Goal: Information Seeking & Learning: Check status

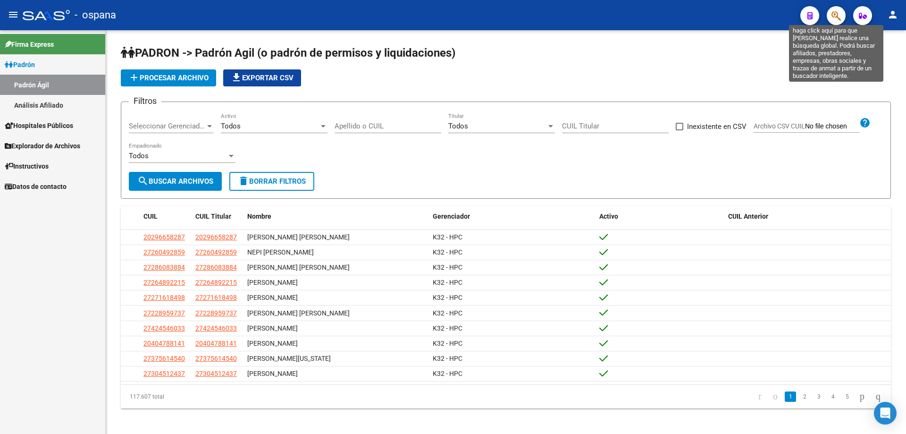
click at [836, 16] on icon "button" at bounding box center [836, 15] width 9 height 11
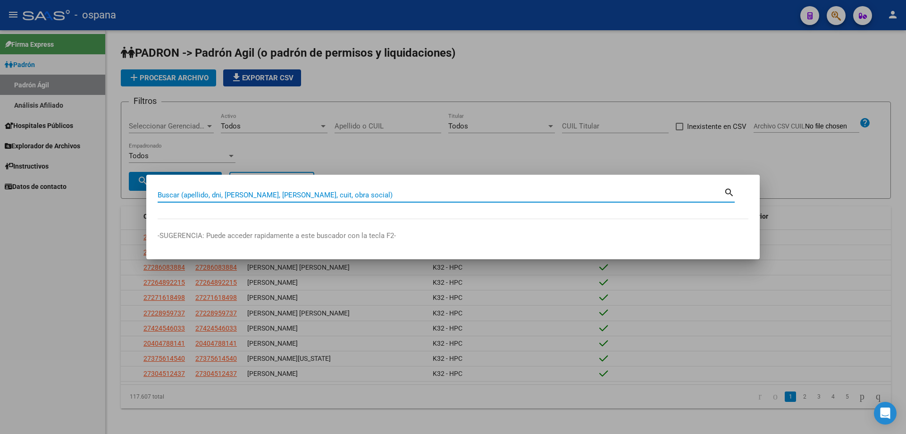
paste input "93186549"
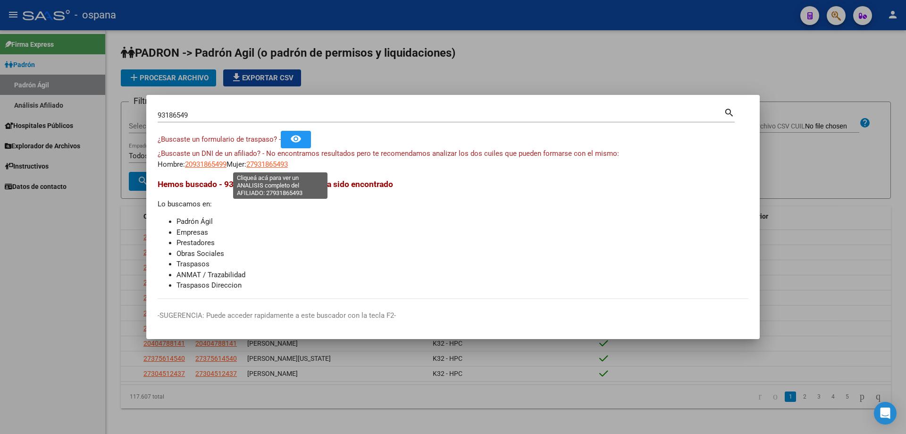
click at [288, 165] on span "27931865493" at bounding box center [267, 164] width 42 height 8
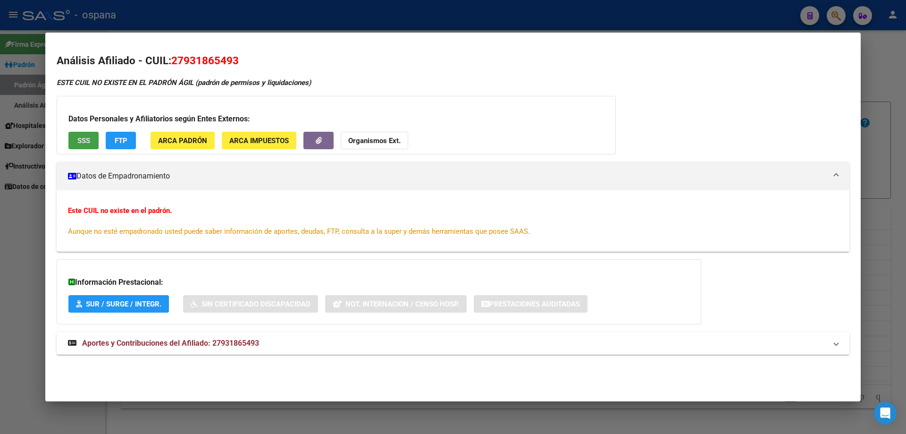
click at [89, 138] on span "SSS" at bounding box center [83, 140] width 13 height 8
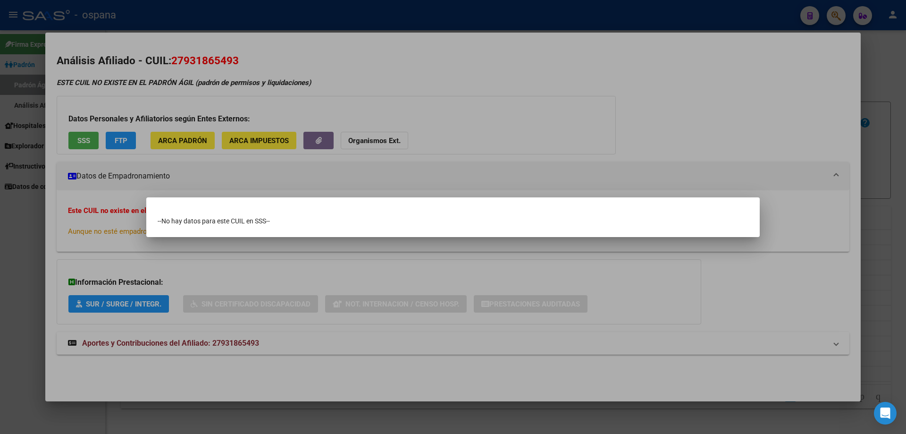
click at [326, 61] on div at bounding box center [453, 217] width 906 height 434
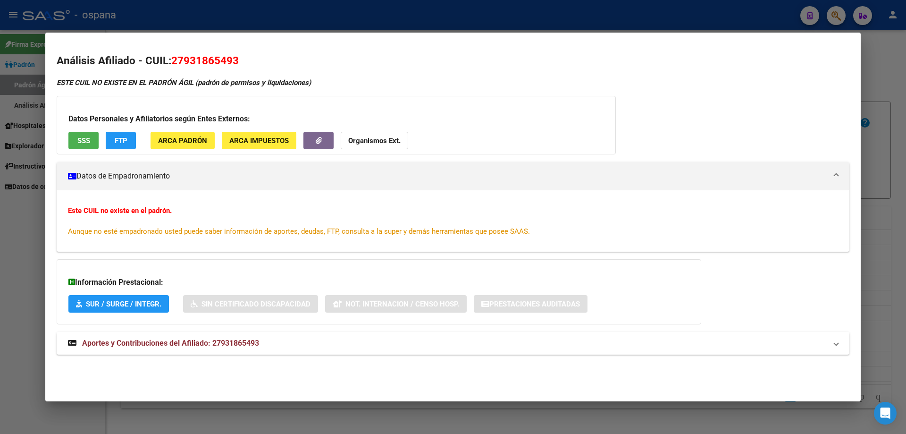
click at [906, 216] on div at bounding box center [453, 217] width 906 height 434
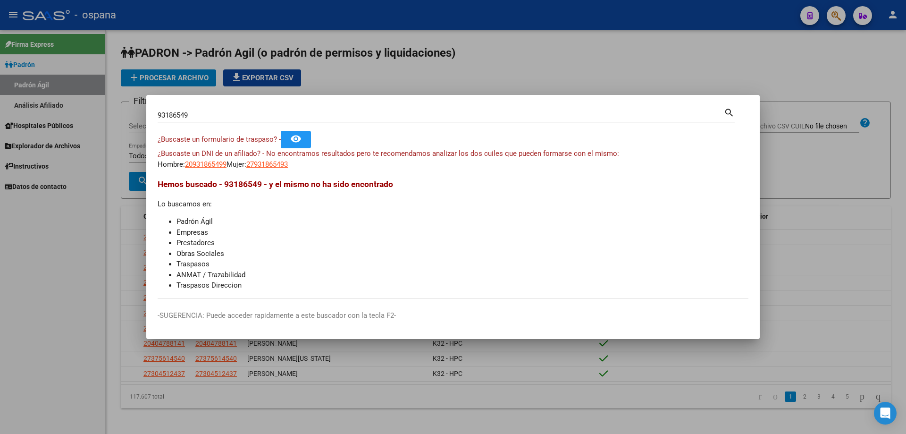
click at [283, 111] on input "93186549" at bounding box center [441, 115] width 566 height 8
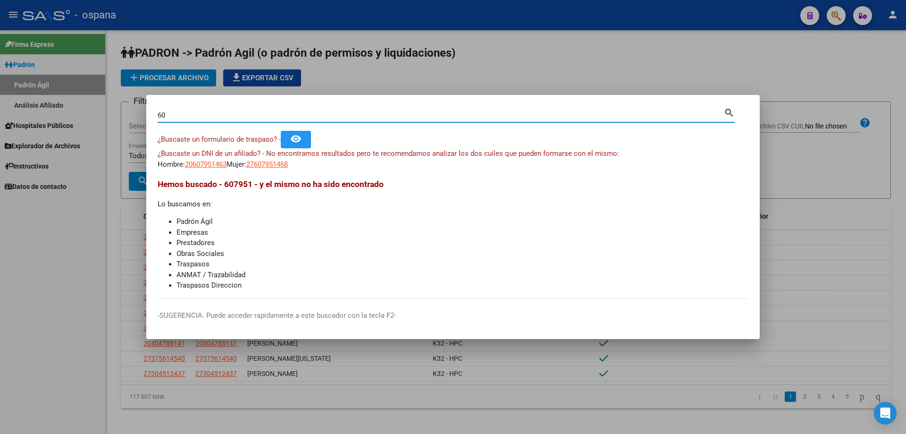
type input "6"
type input "93568396"
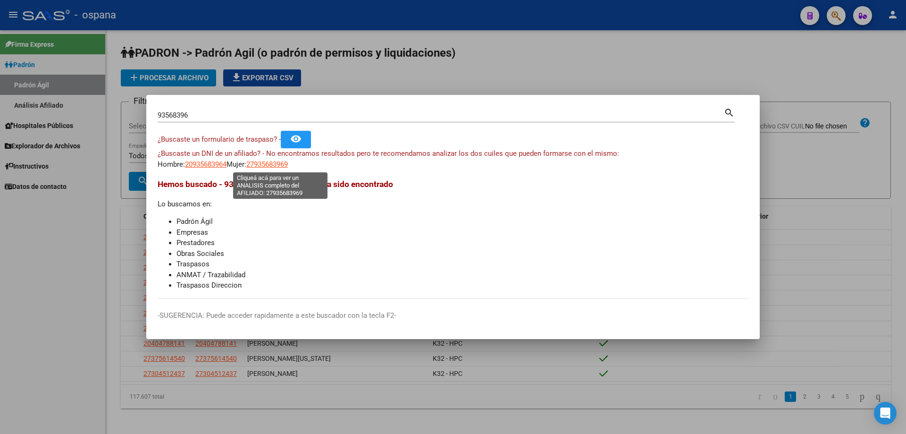
click at [285, 168] on span "27935683969" at bounding box center [267, 164] width 42 height 8
type textarea "27935683969"
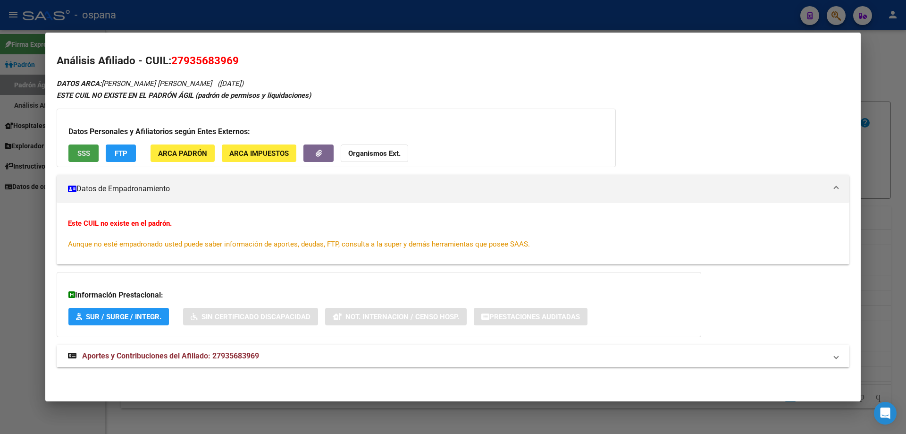
click at [90, 148] on button "SSS" at bounding box center [83, 152] width 30 height 17
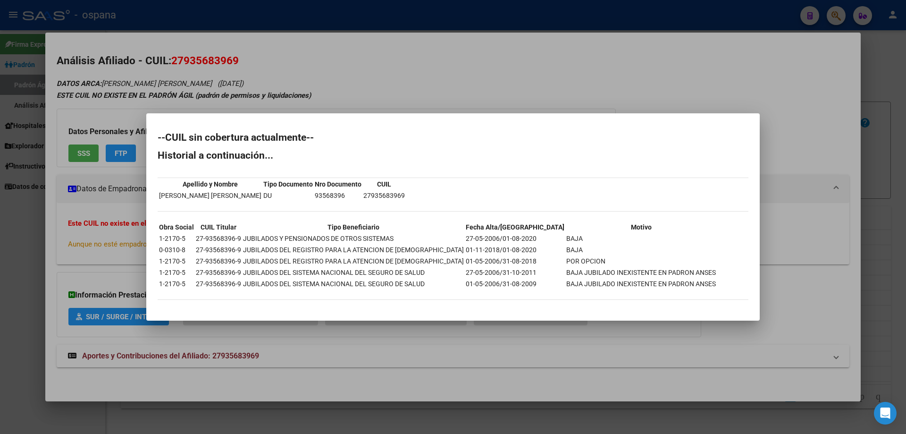
click at [314, 194] on td "93568396" at bounding box center [338, 195] width 48 height 10
copy td "93568396"
click at [906, 146] on div at bounding box center [453, 217] width 906 height 434
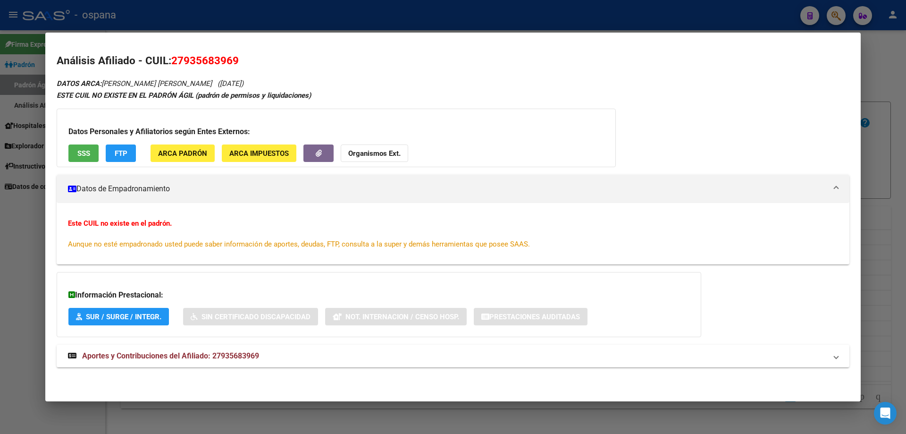
click at [906, 146] on div at bounding box center [453, 217] width 906 height 434
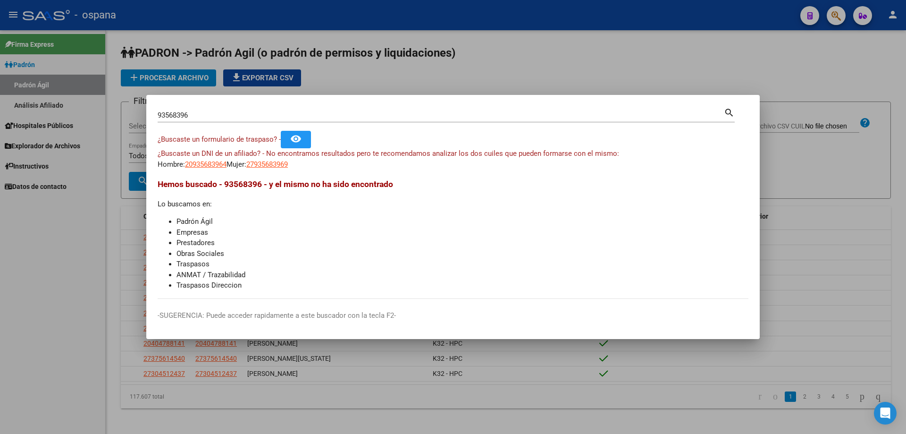
click at [193, 111] on input "93568396" at bounding box center [441, 115] width 566 height 8
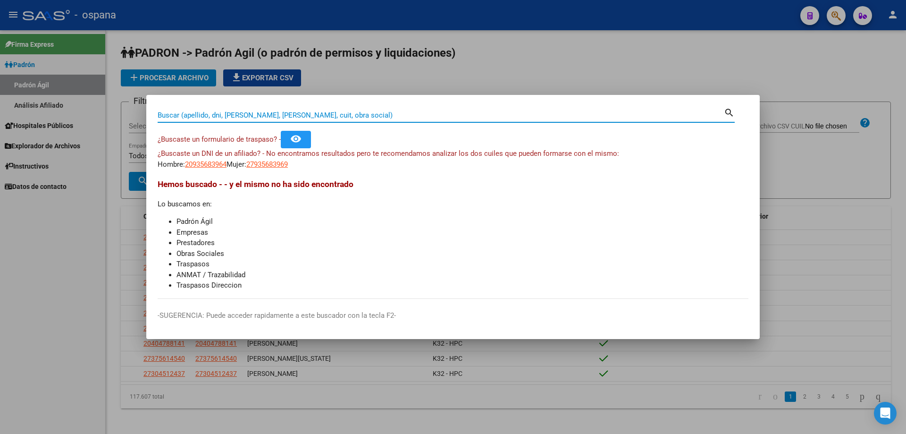
drag, startPoint x: 203, startPoint y: 108, endPoint x: 198, endPoint y: 118, distance: 11.6
paste input "93295229"
type input "93295229"
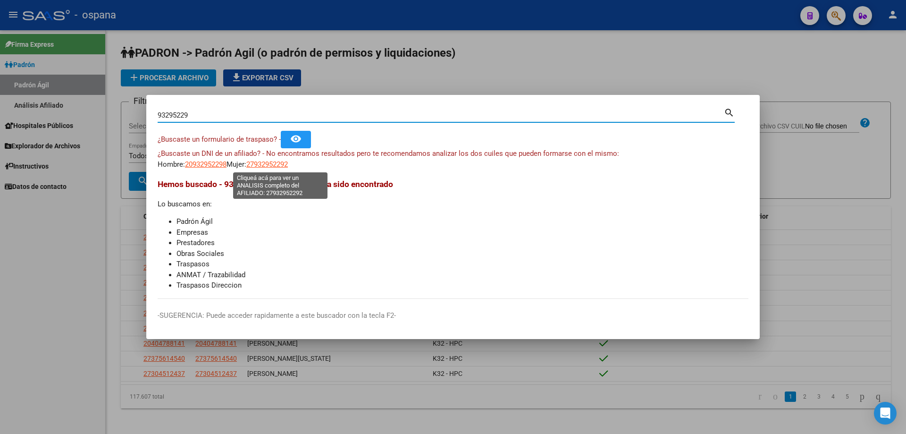
click at [288, 168] on span "27932952292" at bounding box center [267, 164] width 42 height 8
type textarea "27932952292"
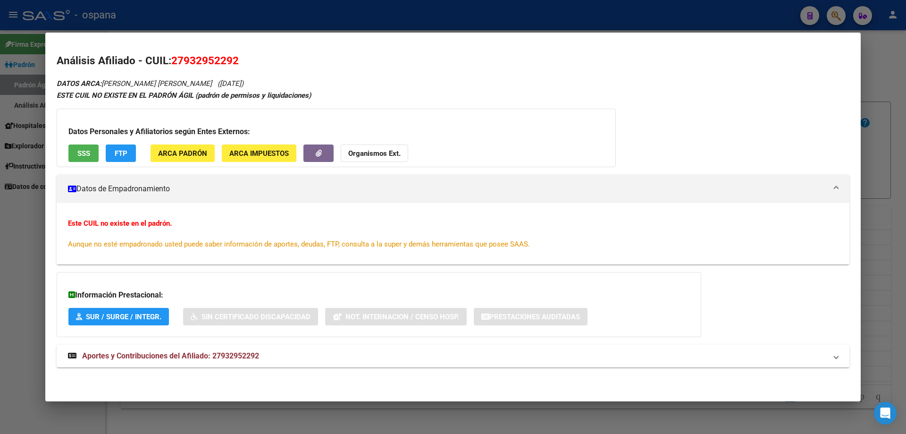
click at [85, 156] on span "SSS" at bounding box center [83, 153] width 13 height 8
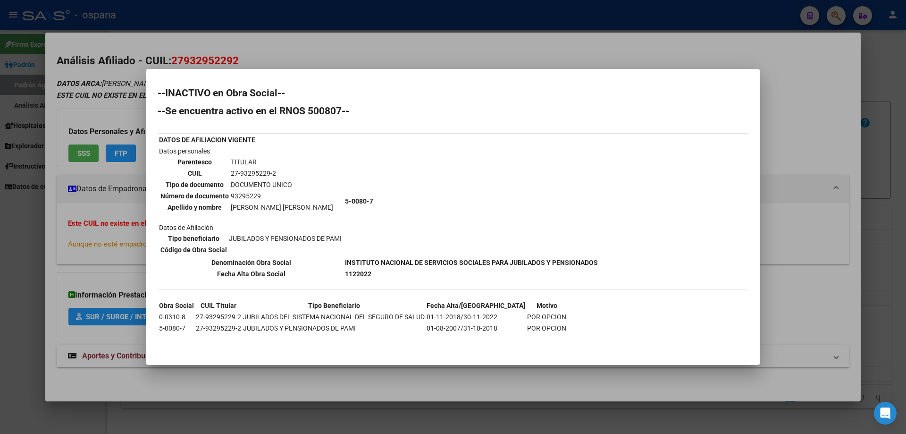
click at [906, 202] on div at bounding box center [453, 217] width 906 height 434
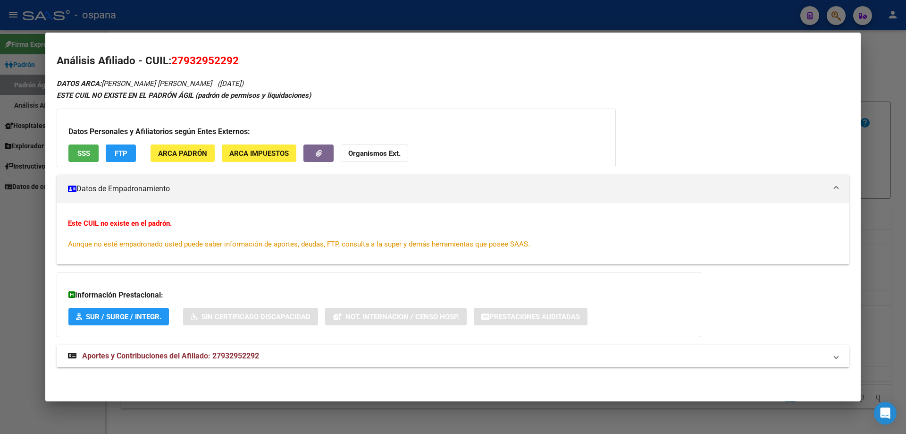
click at [906, 202] on div at bounding box center [453, 217] width 906 height 434
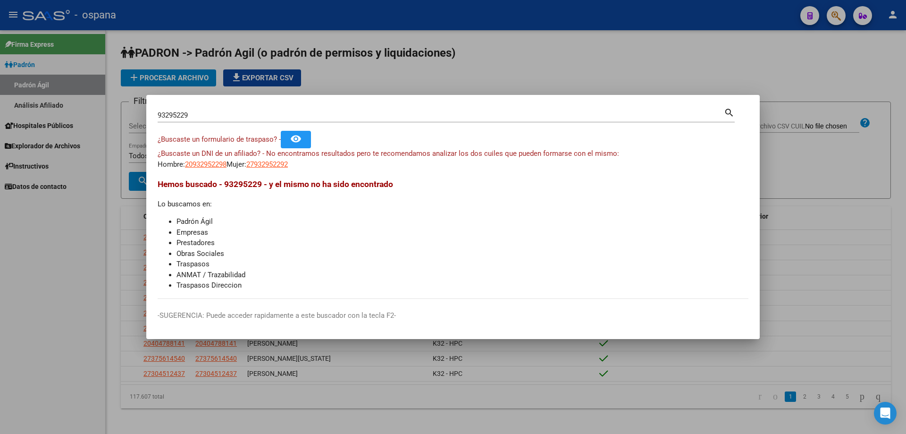
click at [223, 121] on div "93295229 Buscar (apellido, dni, cuil, nro traspaso, cuit, obra social)" at bounding box center [441, 115] width 566 height 14
click at [222, 118] on input "93295229" at bounding box center [441, 115] width 566 height 8
type input "12390257"
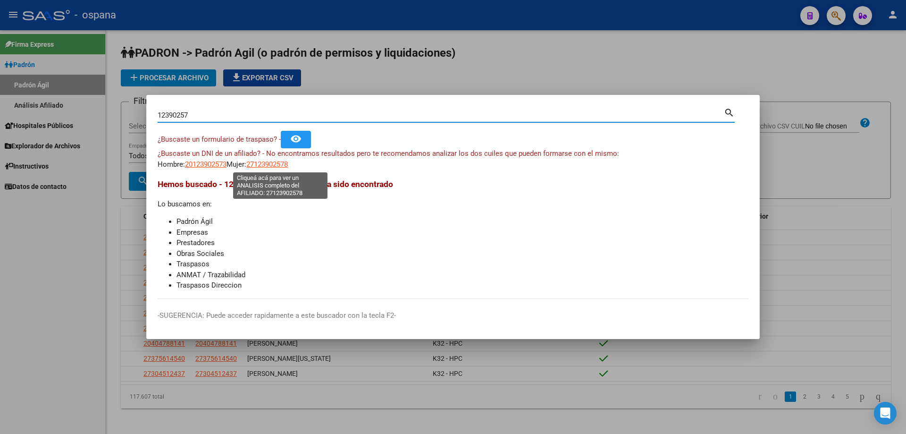
click at [268, 161] on span "27123902578" at bounding box center [267, 164] width 42 height 8
type textarea "27123902578"
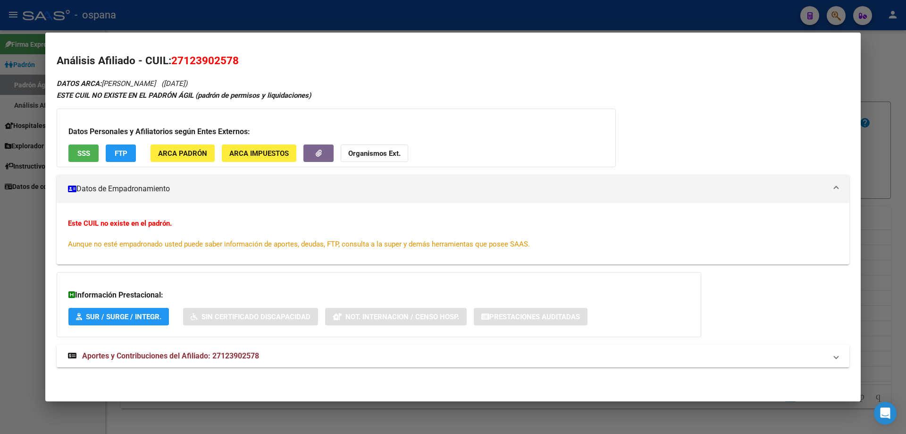
click at [89, 149] on span "SSS" at bounding box center [83, 153] width 13 height 8
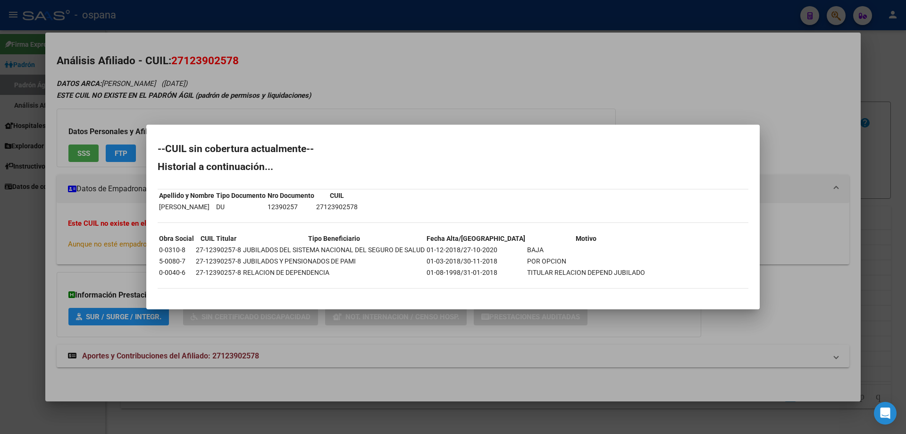
drag, startPoint x: 157, startPoint y: 197, endPoint x: 433, endPoint y: 274, distance: 286.1
click at [433, 274] on mat-dialog-content "--CUIL sin cobertura actualmente-- Historial a continuación... Apellido y Nombr…" at bounding box center [452, 217] width 613 height 162
click at [394, 48] on div at bounding box center [453, 217] width 906 height 434
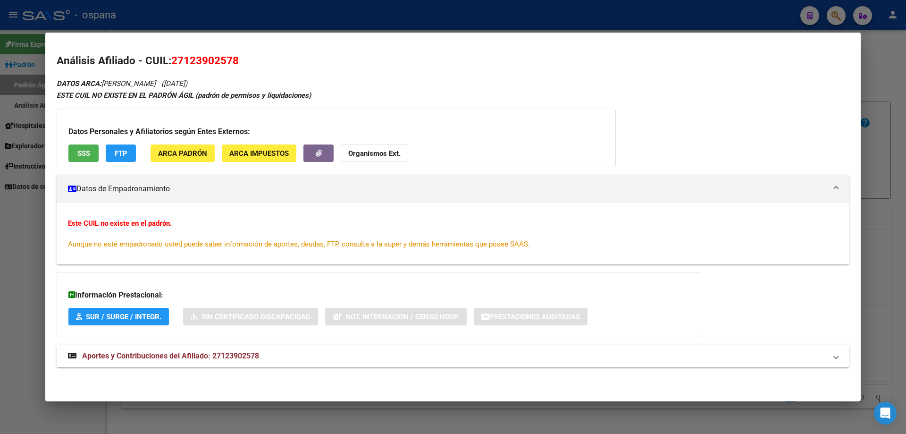
click at [74, 156] on button "SSS" at bounding box center [83, 152] width 30 height 17
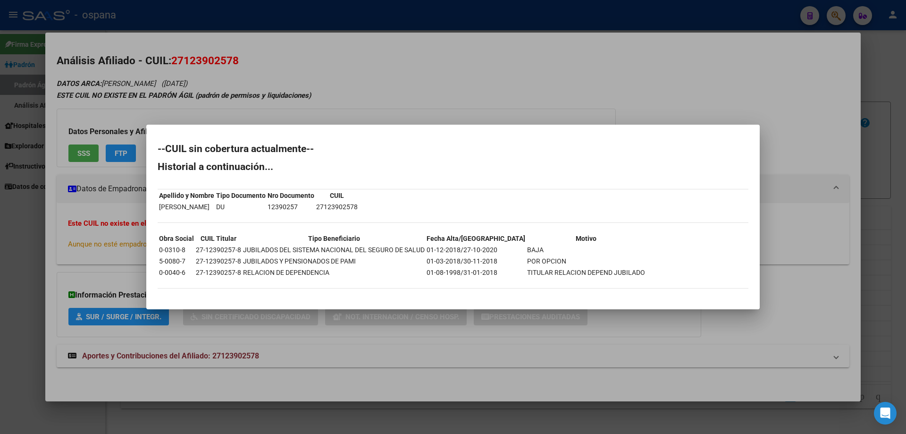
click at [906, 180] on div at bounding box center [453, 217] width 906 height 434
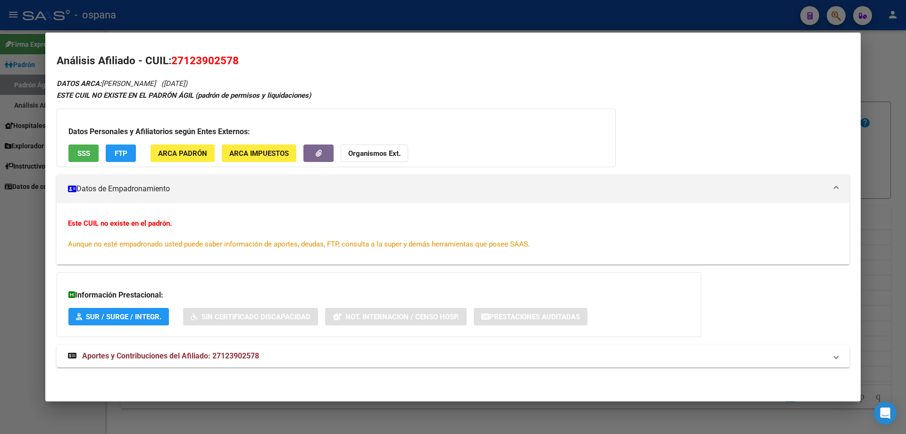
click at [900, 176] on div at bounding box center [453, 217] width 906 height 434
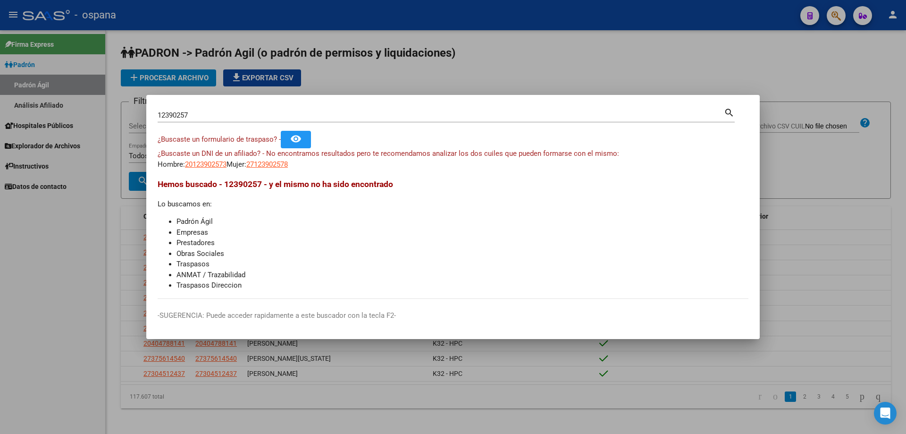
click at [188, 114] on input "12390257" at bounding box center [441, 115] width 566 height 8
type input "10129285"
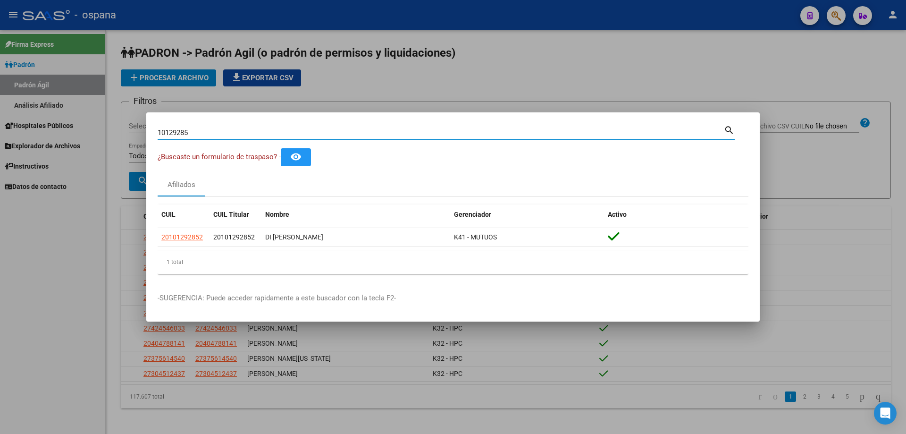
click at [268, 136] on input "10129285" at bounding box center [441, 132] width 566 height 8
paste input "10924763"
type input "10924763"
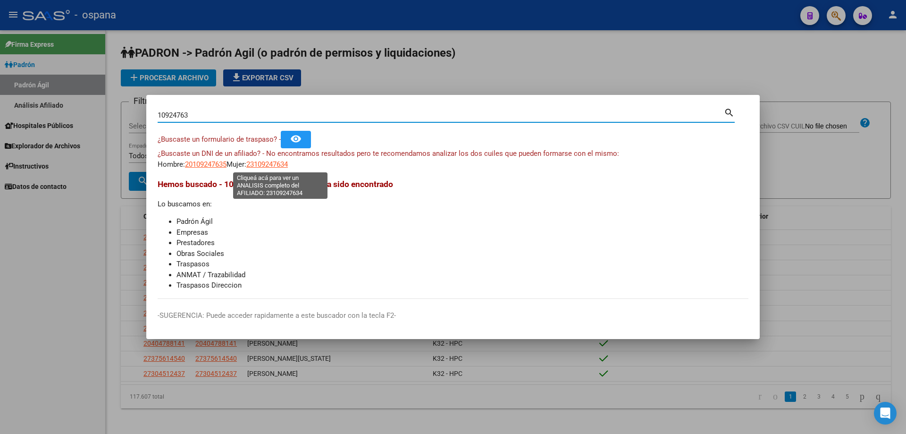
click at [268, 168] on span "23109247634" at bounding box center [267, 164] width 42 height 8
type textarea "23109247634"
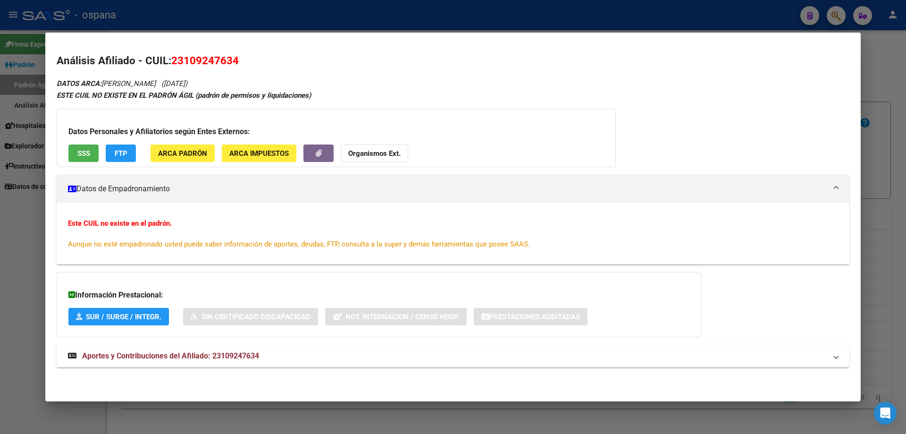
click at [77, 158] on button "SSS" at bounding box center [83, 152] width 30 height 17
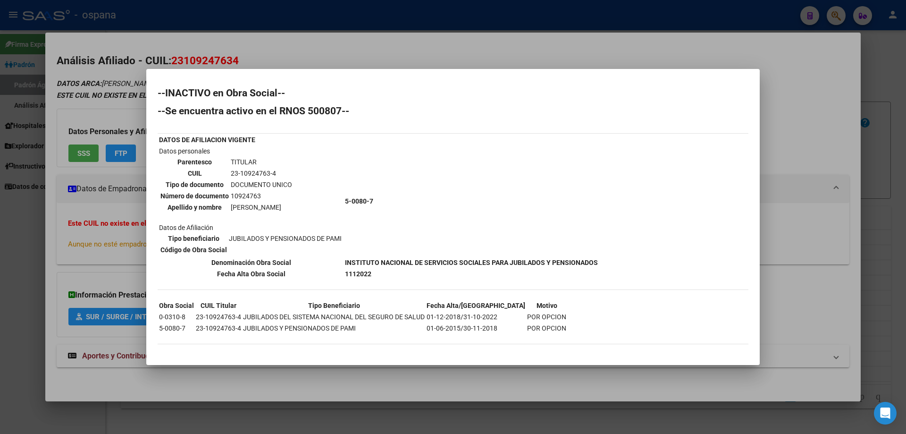
click at [877, 176] on div at bounding box center [453, 217] width 906 height 434
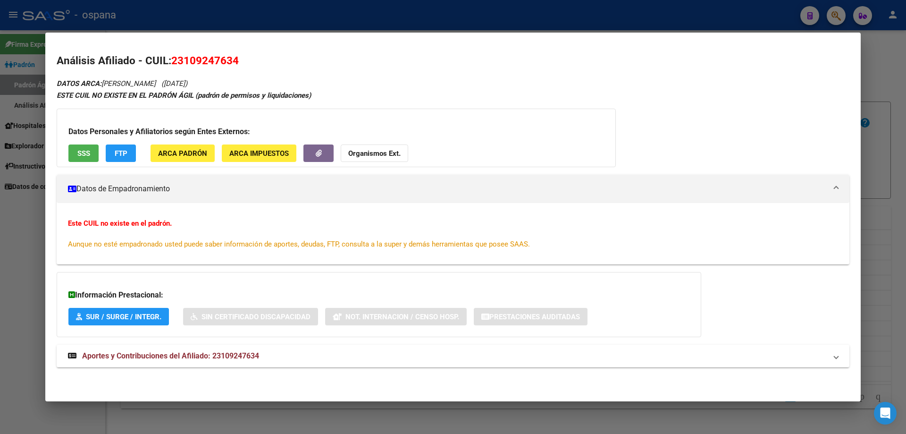
click at [880, 177] on div at bounding box center [453, 217] width 906 height 434
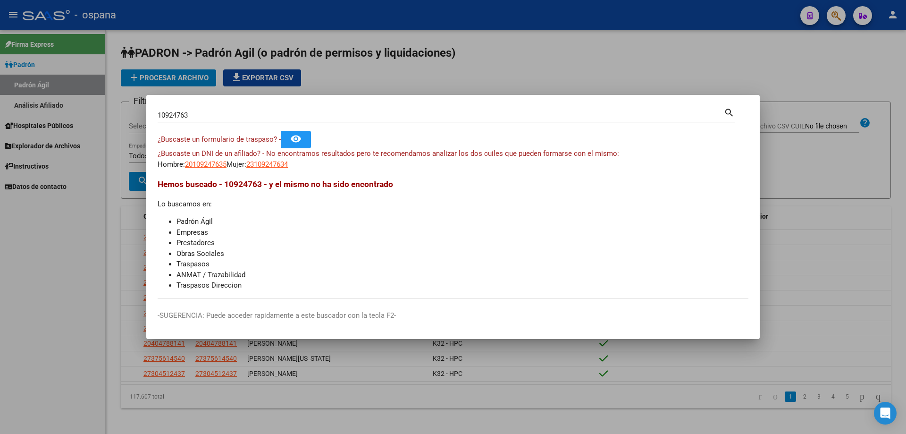
click at [213, 115] on input "10924763" at bounding box center [441, 115] width 566 height 8
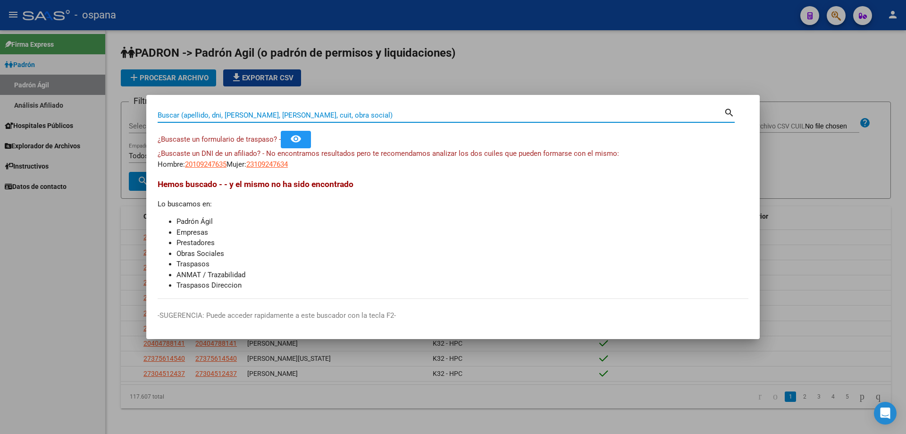
paste input "4328476"
type input "4328476"
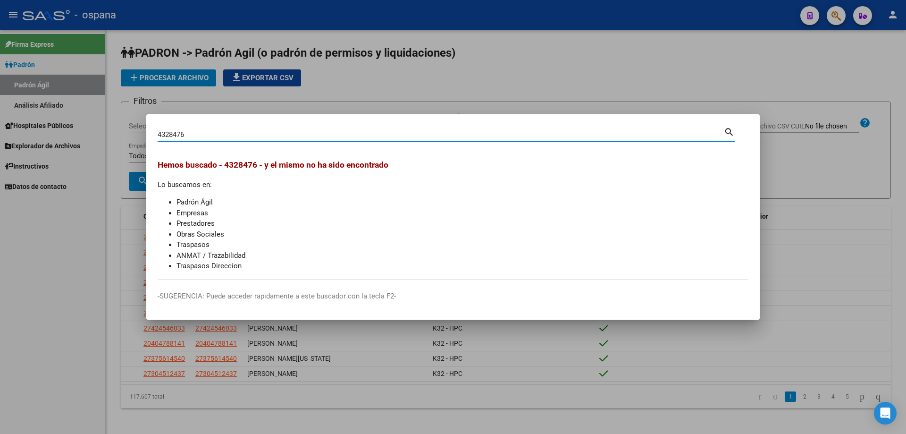
click at [176, 136] on input "4328476" at bounding box center [441, 134] width 566 height 8
click at [163, 136] on input "4328476" at bounding box center [441, 134] width 566 height 8
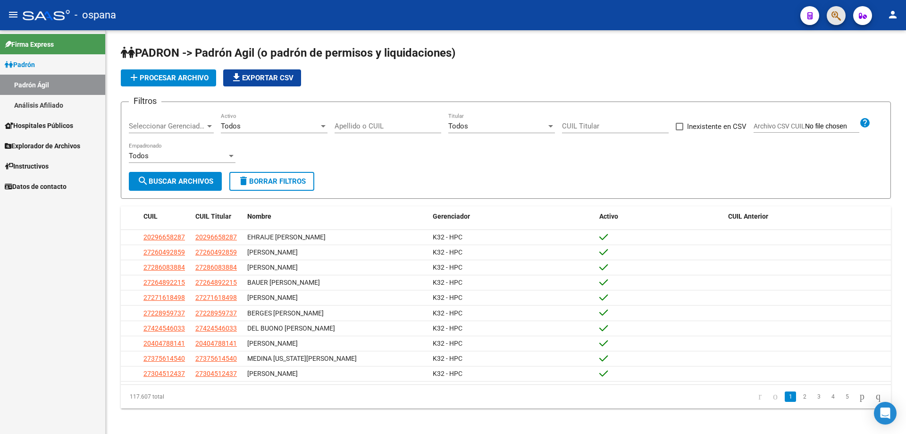
click at [838, 24] on span "button" at bounding box center [836, 15] width 9 height 19
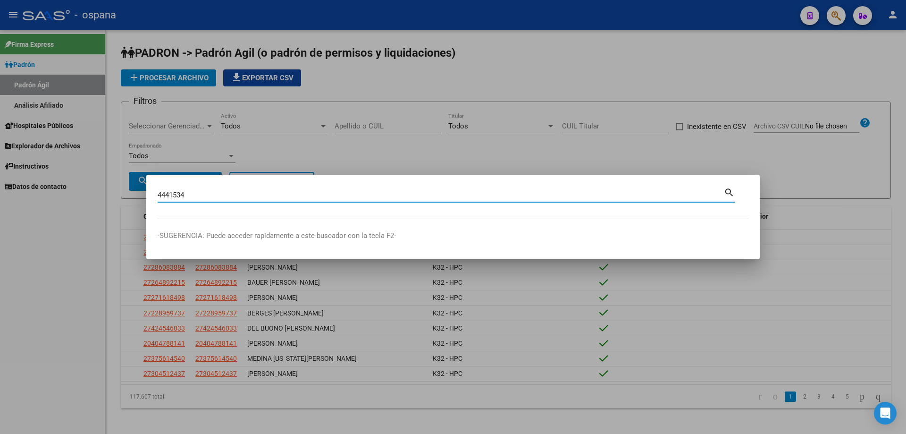
type input "4441534"
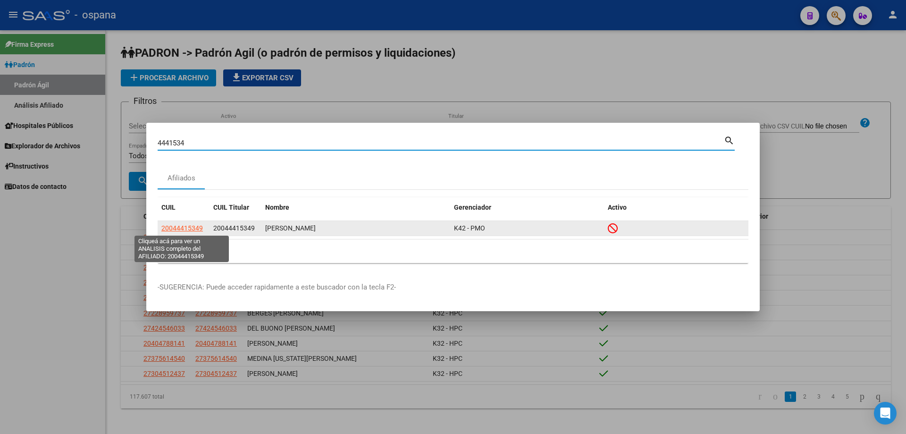
click at [198, 228] on span "20044415349" at bounding box center [182, 228] width 42 height 8
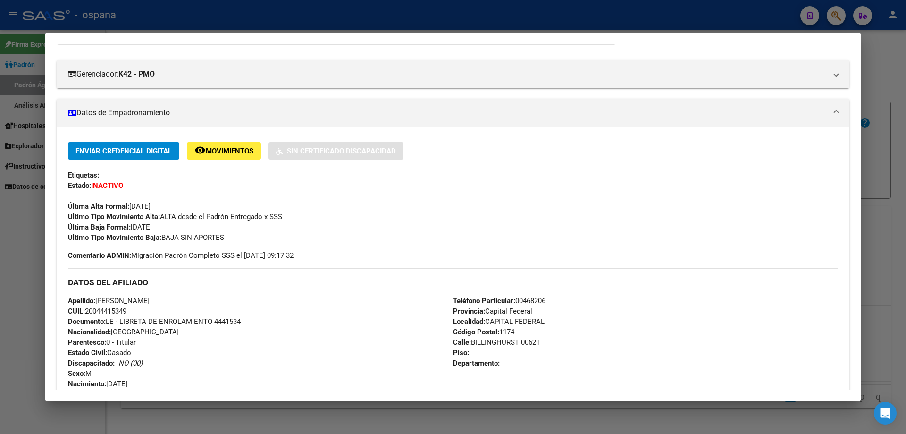
scroll to position [142, 0]
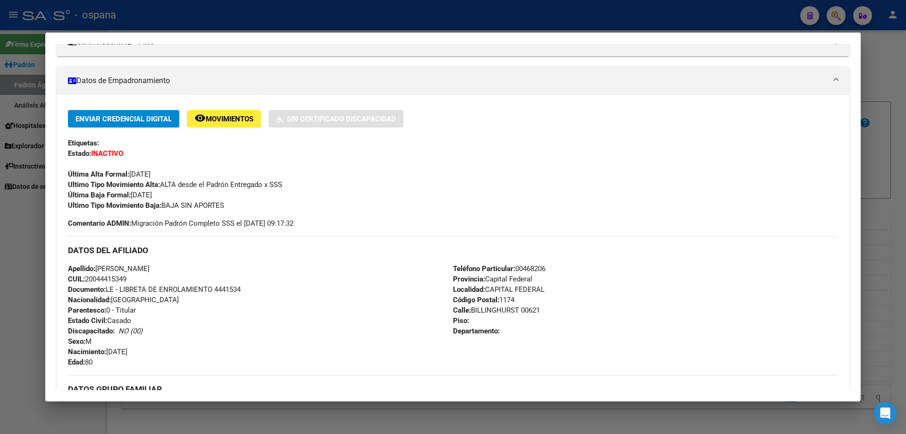
drag, startPoint x: 99, startPoint y: 279, endPoint x: 127, endPoint y: 278, distance: 28.8
click at [126, 278] on span "CUIL: 20044415349" at bounding box center [97, 279] width 59 height 8
copy span "4441534"
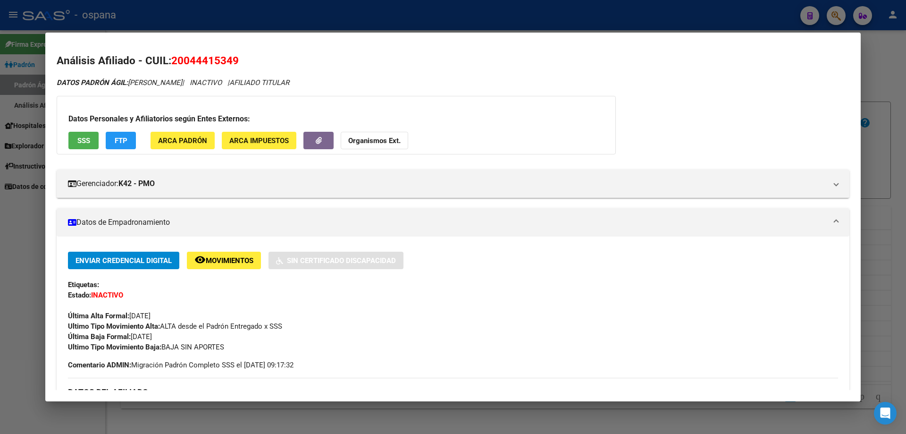
click at [86, 148] on button "SSS" at bounding box center [83, 140] width 30 height 17
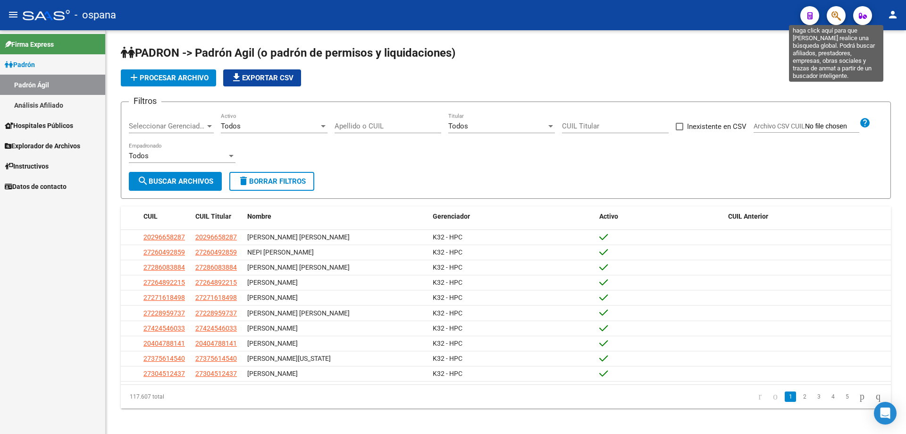
click at [840, 10] on icon "button" at bounding box center [836, 15] width 9 height 11
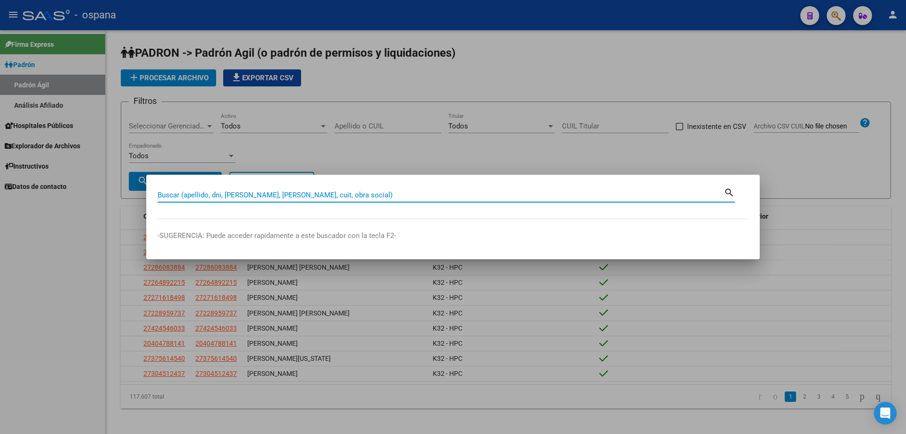
paste input "93456475"
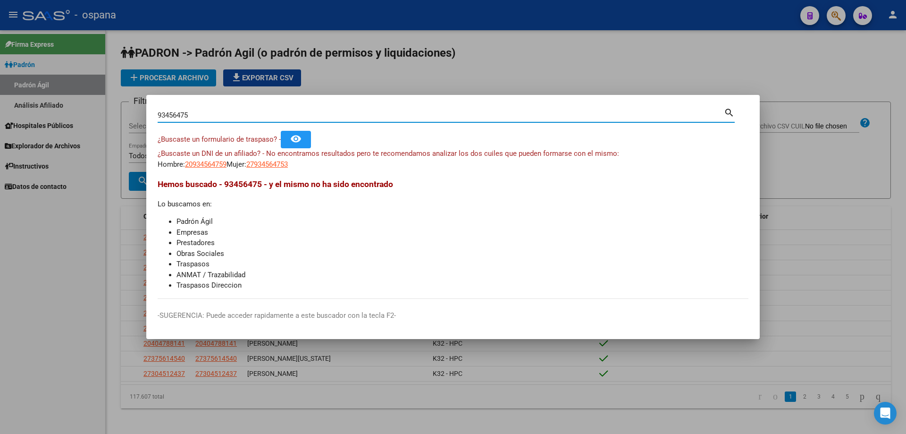
click at [214, 158] on div "¿Buscaste un DNI de un afiliado? - No encontramos resultados pero te recomendam…" at bounding box center [453, 158] width 591 height 21
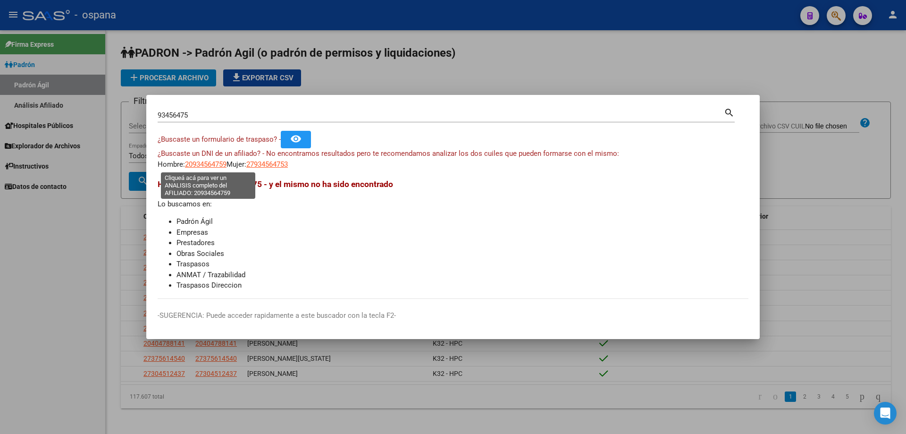
click at [216, 160] on span "20934564759" at bounding box center [206, 164] width 42 height 8
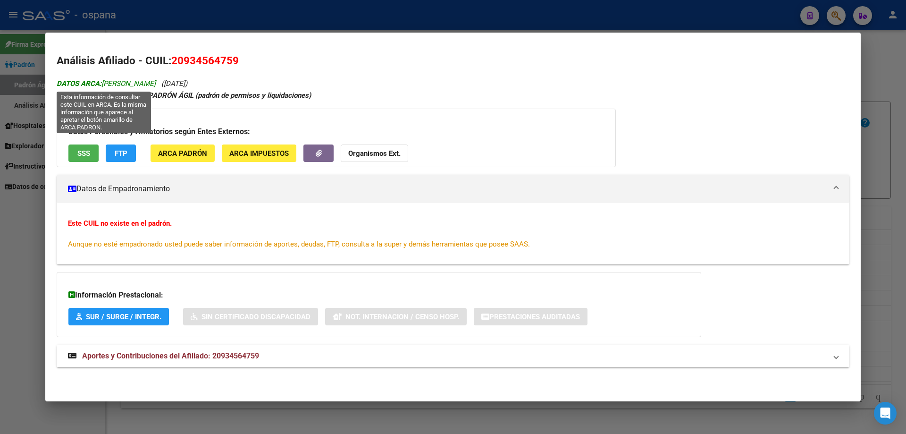
drag, startPoint x: 198, startPoint y: 84, endPoint x: 65, endPoint y: 83, distance: 133.1
click at [65, 83] on div "DATOS ARCA: [PERSON_NAME] ([DATE]) ESTE CUIL NO EXISTE EN EL PADRÓN ÁGIL (padró…" at bounding box center [453, 227] width 793 height 300
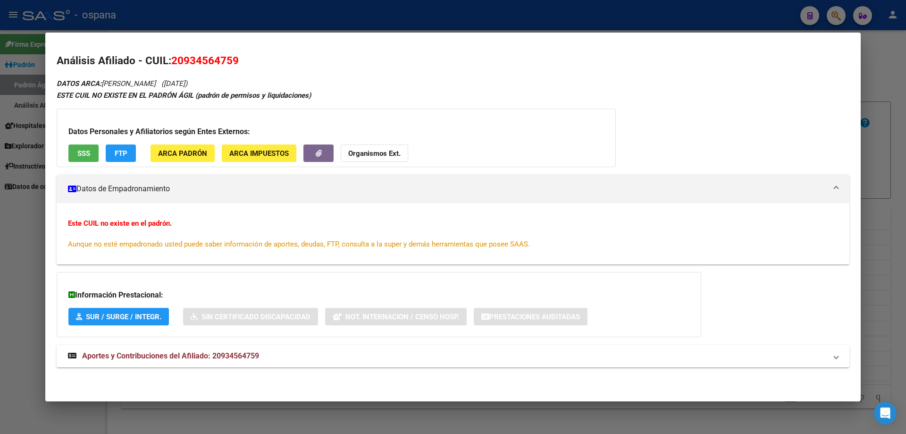
click at [244, 79] on div "DATOS ARCA: [PERSON_NAME] ([DATE]) ESTE CUIL NO EXISTE EN EL PADRÓN ÁGIL (padró…" at bounding box center [453, 227] width 793 height 300
click at [82, 147] on button "SSS" at bounding box center [83, 152] width 30 height 17
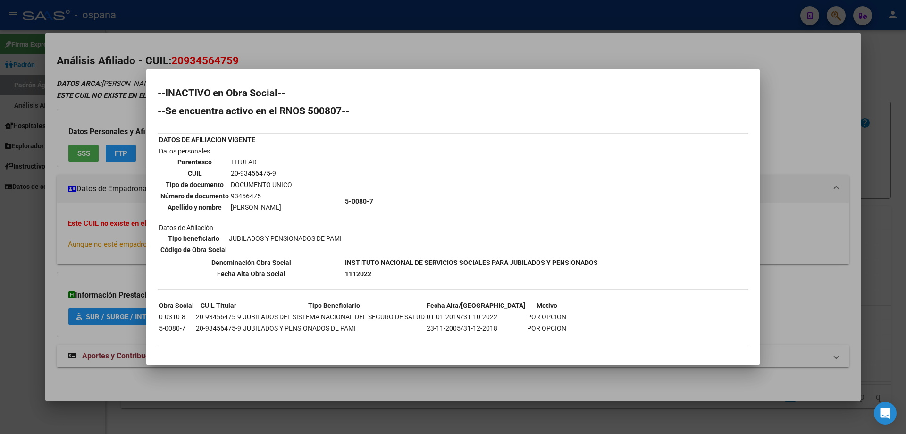
click at [390, 172] on td "5-0080-7" at bounding box center [472, 201] width 254 height 110
click at [400, 259] on b "INSTITUTO NACIONAL DE SERVICIOS SOCIALES PARA JUBILADOS Y PENSIONADOS" at bounding box center [471, 263] width 253 height 8
click at [453, 208] on td "5-0080-7" at bounding box center [472, 201] width 254 height 110
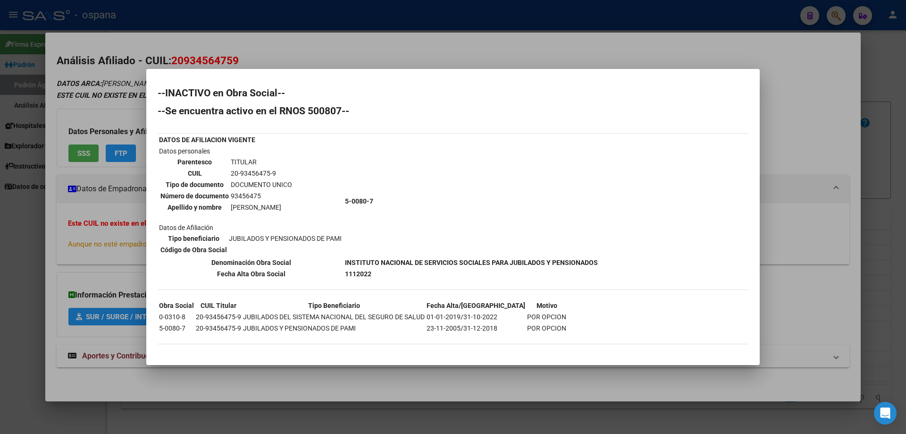
drag, startPoint x: 906, startPoint y: 254, endPoint x: 906, endPoint y: 274, distance: 19.8
click at [906, 274] on div at bounding box center [453, 217] width 906 height 434
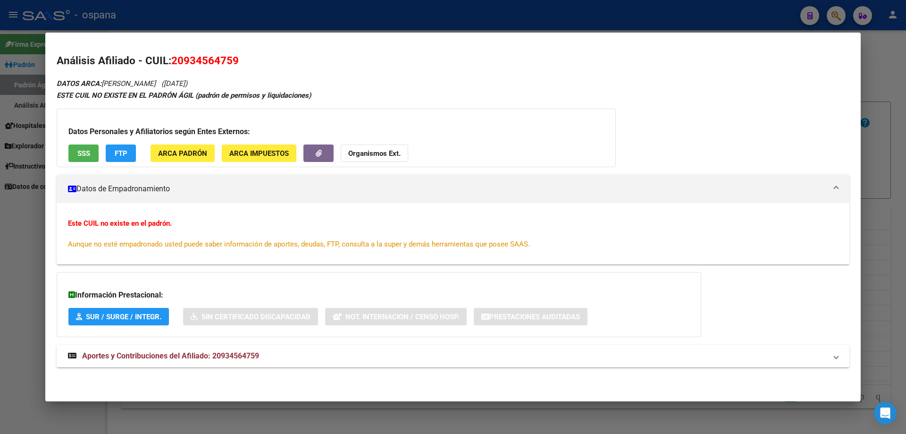
click at [905, 165] on div at bounding box center [453, 217] width 906 height 434
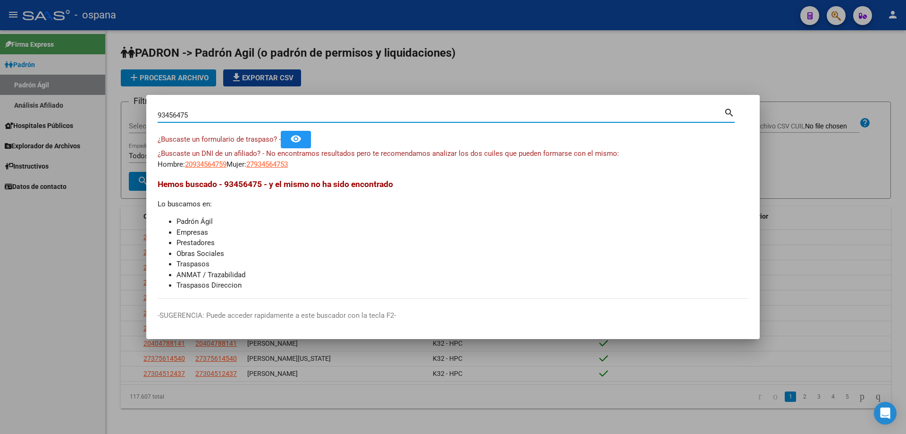
click at [371, 117] on input "93456475" at bounding box center [441, 115] width 566 height 8
type input "12857070"
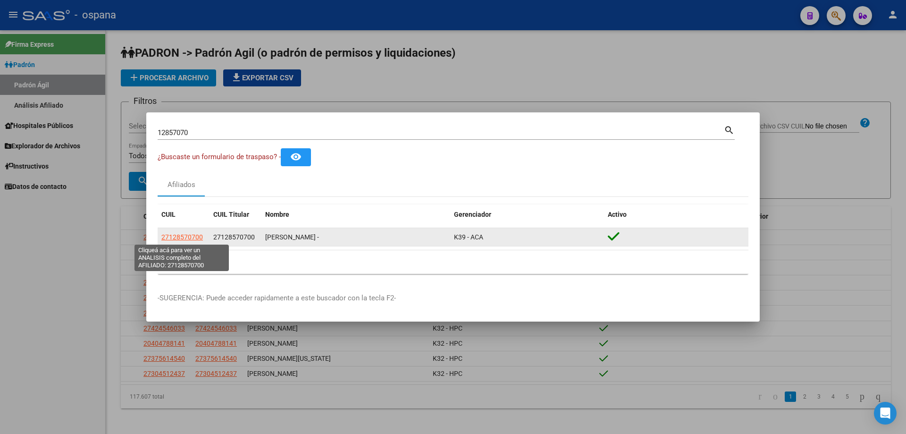
click at [167, 233] on span "27128570700" at bounding box center [182, 237] width 42 height 8
type textarea "27128570700"
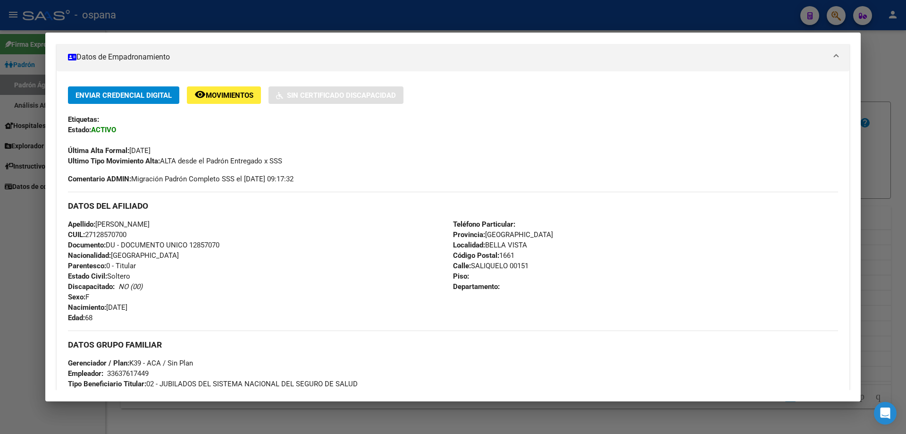
scroll to position [94, 0]
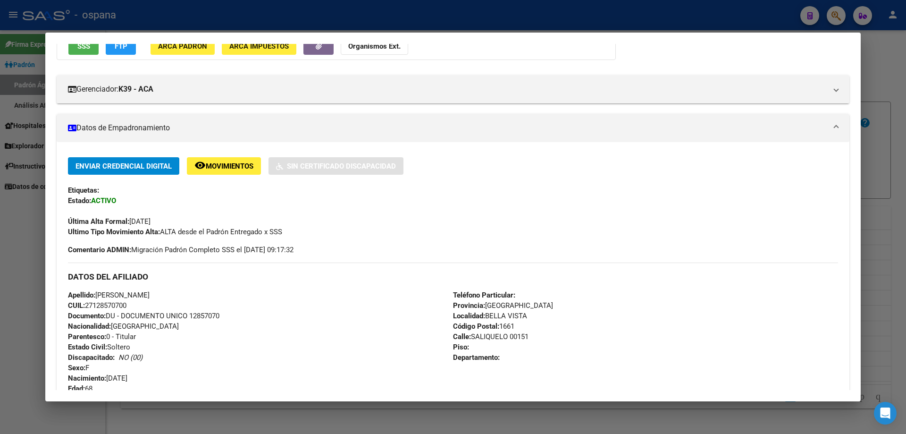
drag, startPoint x: 119, startPoint y: 212, endPoint x: 209, endPoint y: 202, distance: 90.3
click at [209, 202] on div "Enviar Credencial Digital remove_red_eye Movimientos Sin Certificado Discapacid…" at bounding box center [453, 197] width 770 height 80
click at [216, 227] on span "Ultimo Tipo Movimiento Alta: ALTA desde el Padrón Entregado x SSS" at bounding box center [175, 231] width 214 height 8
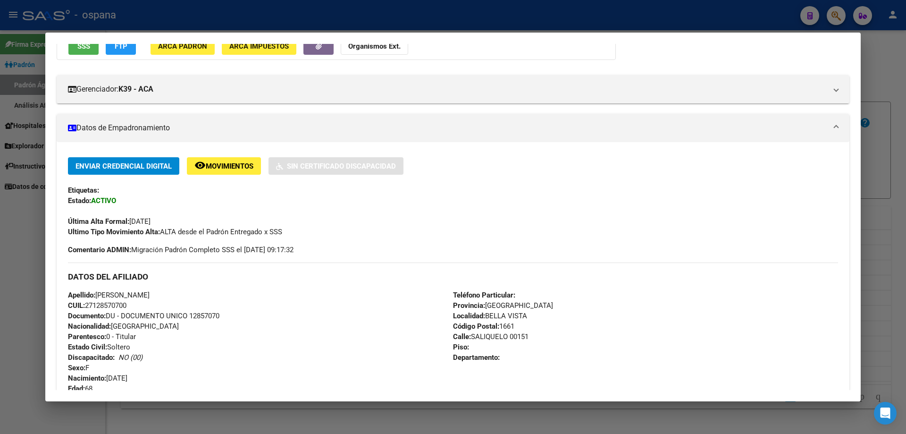
click at [509, 269] on div "DATOS DEL AFILIADO" at bounding box center [453, 275] width 770 height 27
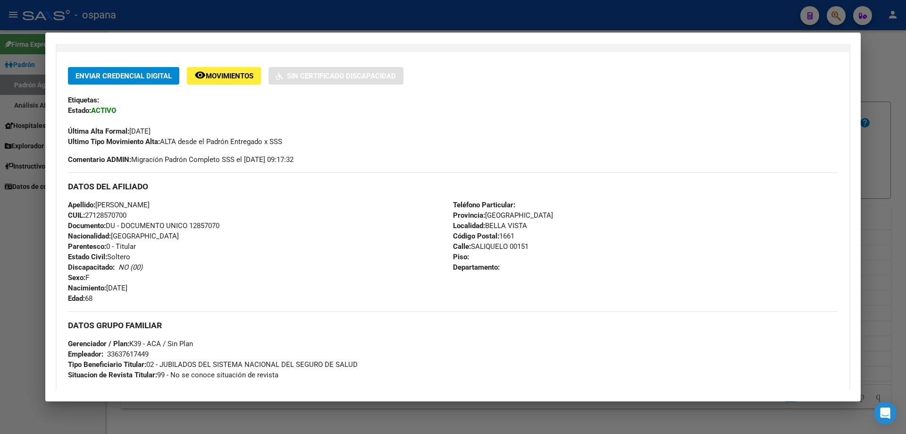
scroll to position [283, 0]
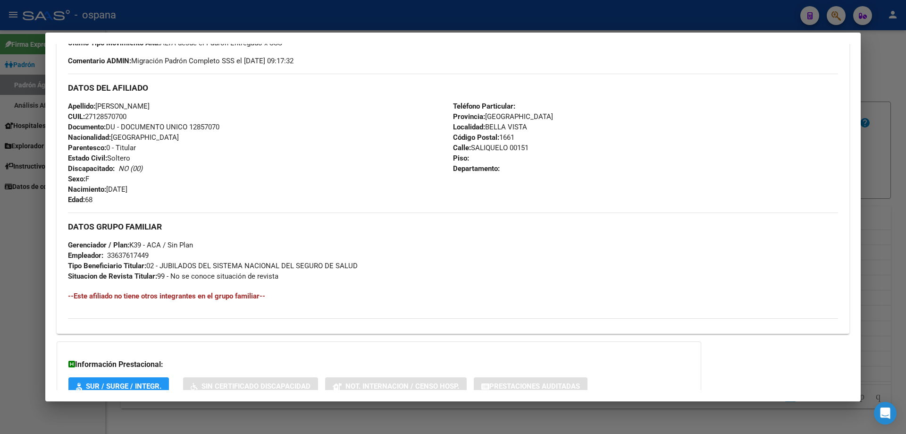
drag, startPoint x: 135, startPoint y: 246, endPoint x: 196, endPoint y: 252, distance: 61.1
click at [196, 252] on div "DATOS GRUPO FAMILIAR Gerenciador / Plan: K39 - ACA / Sin Plan Empleador: 336376…" at bounding box center [453, 246] width 770 height 69
click at [306, 294] on h4 "--Este afiliado no tiene otros integrantes en el grupo familiar--" at bounding box center [453, 296] width 770 height 10
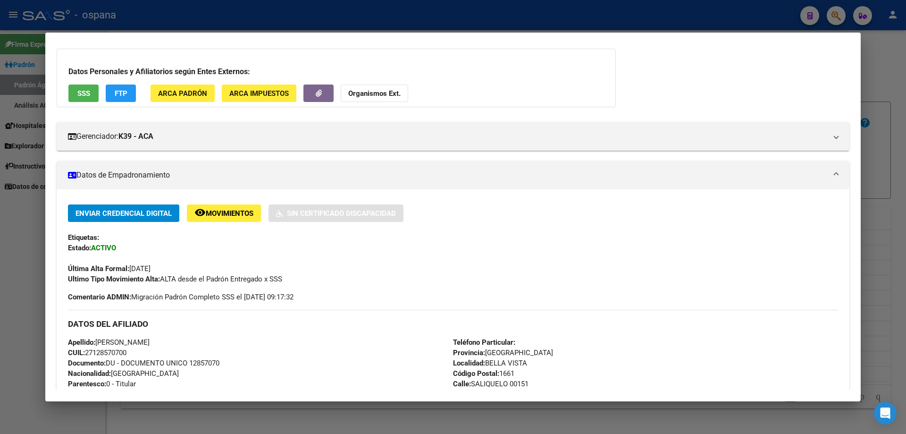
scroll to position [0, 0]
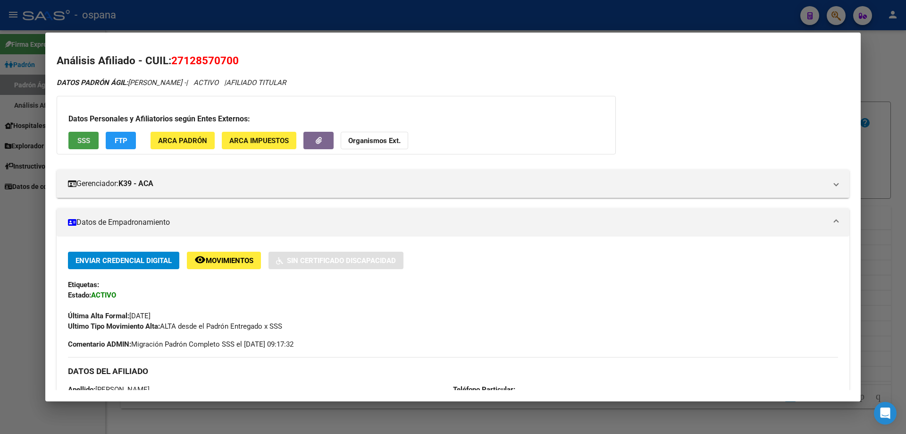
click at [90, 140] on button "SSS" at bounding box center [83, 140] width 30 height 17
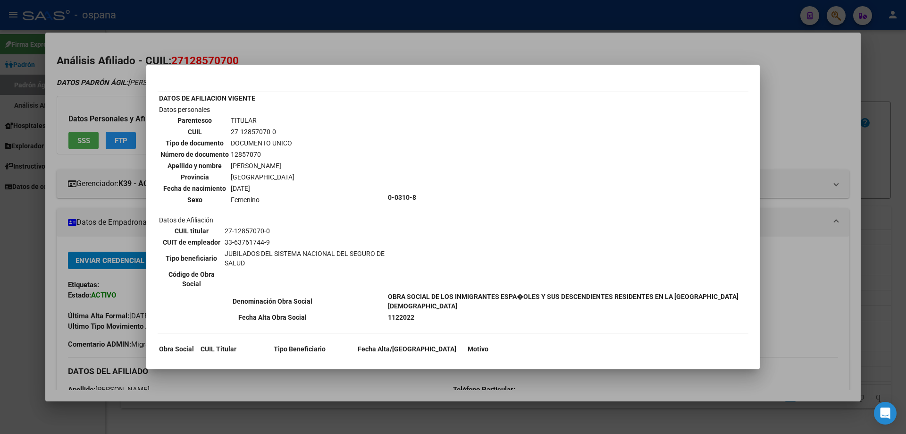
scroll to position [48, 0]
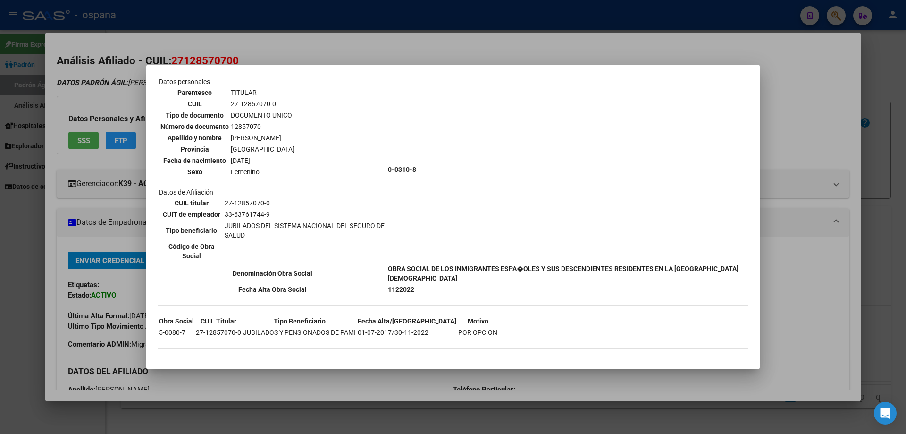
drag, startPoint x: 160, startPoint y: 331, endPoint x: 407, endPoint y: 316, distance: 247.3
click at [407, 316] on tbody "Obra Social CUIL Titular Tipo Beneficiario Fecha Alta/Baja Motivo 5-0080-7 27-1…" at bounding box center [328, 327] width 339 height 22
click at [487, 161] on td "0-0310-8" at bounding box center [567, 169] width 360 height 186
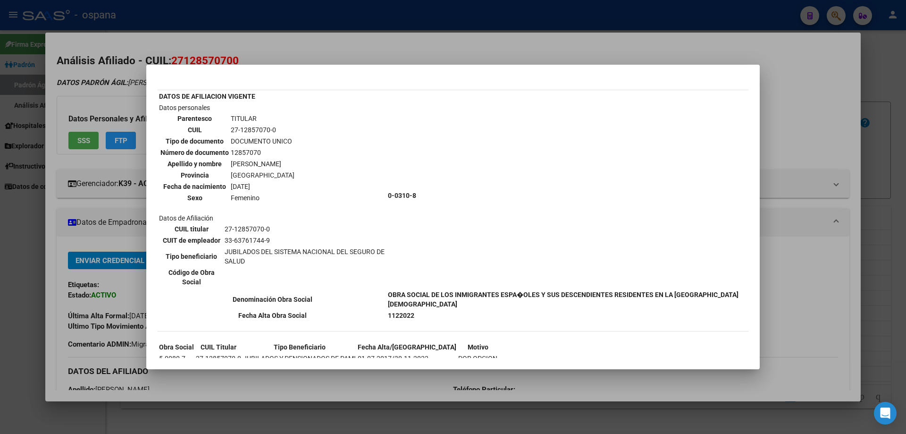
scroll to position [0, 0]
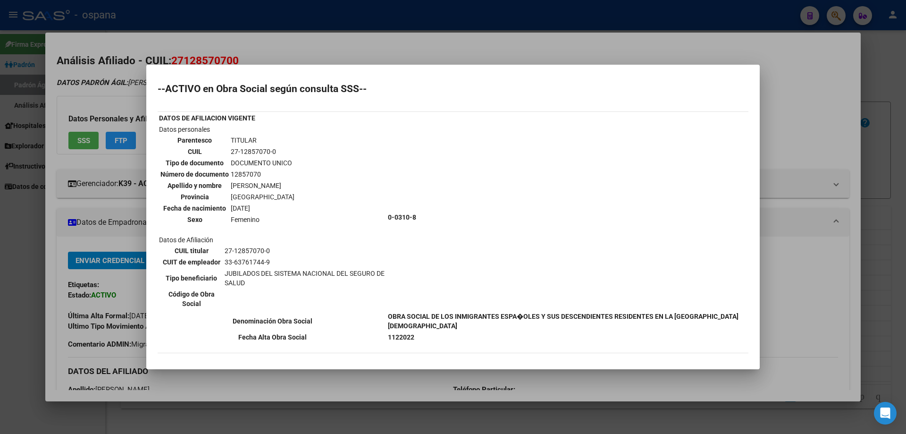
click at [78, 98] on div at bounding box center [453, 217] width 906 height 434
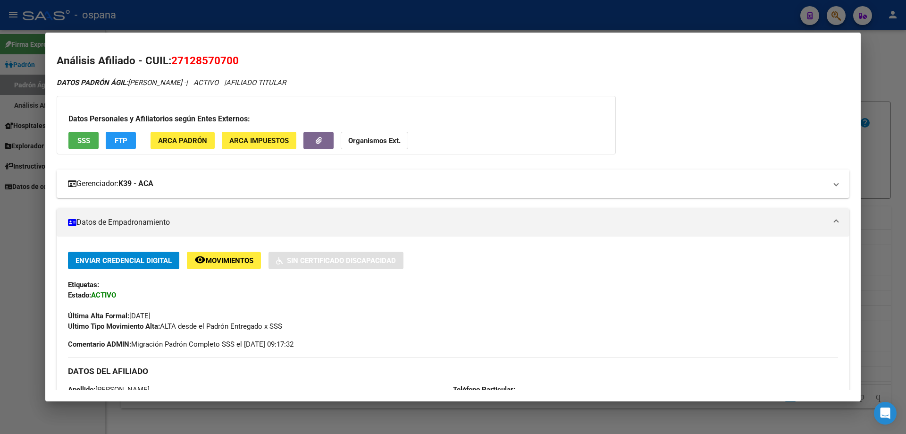
click at [178, 185] on mat-panel-title "Gerenciador: K39 - ACA" at bounding box center [447, 183] width 759 height 11
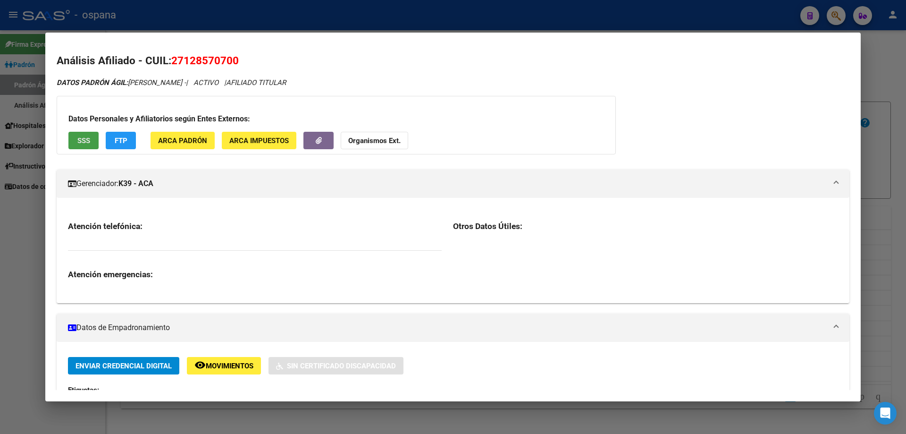
click at [91, 137] on button "SSS" at bounding box center [83, 140] width 30 height 17
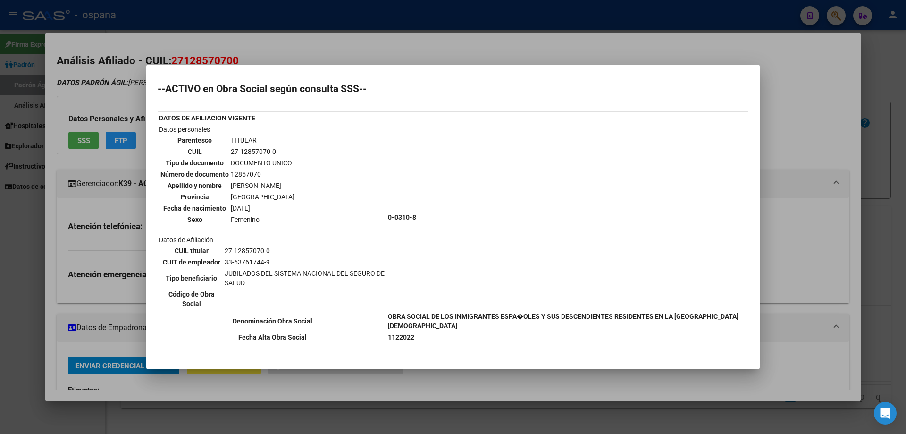
click at [409, 217] on b "0-0310-8" at bounding box center [402, 217] width 28 height 8
click at [447, 205] on td "0-0310-8" at bounding box center [567, 217] width 360 height 186
drag, startPoint x: 410, startPoint y: 184, endPoint x: 421, endPoint y: 214, distance: 32.0
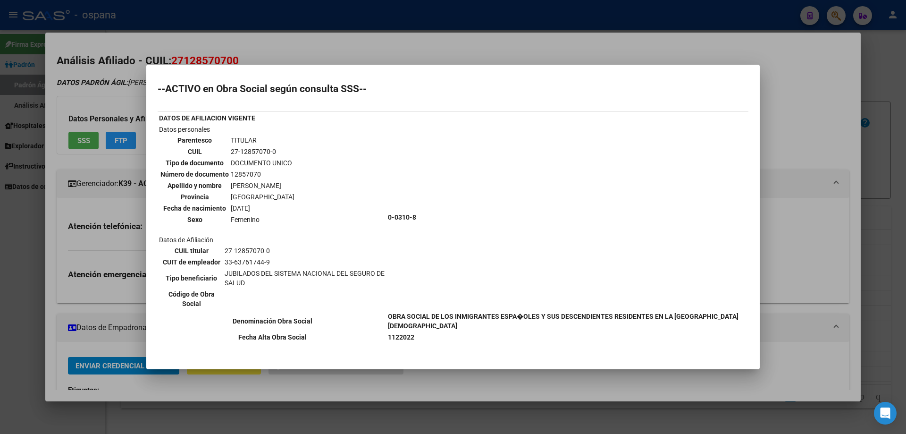
click at [421, 214] on td "0-0310-8" at bounding box center [567, 217] width 360 height 186
click at [425, 207] on td "0-0310-8" at bounding box center [567, 217] width 360 height 186
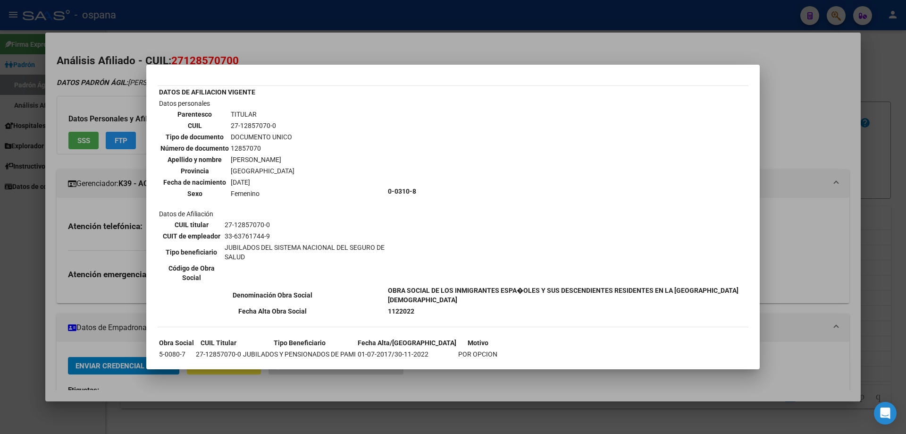
scroll to position [48, 0]
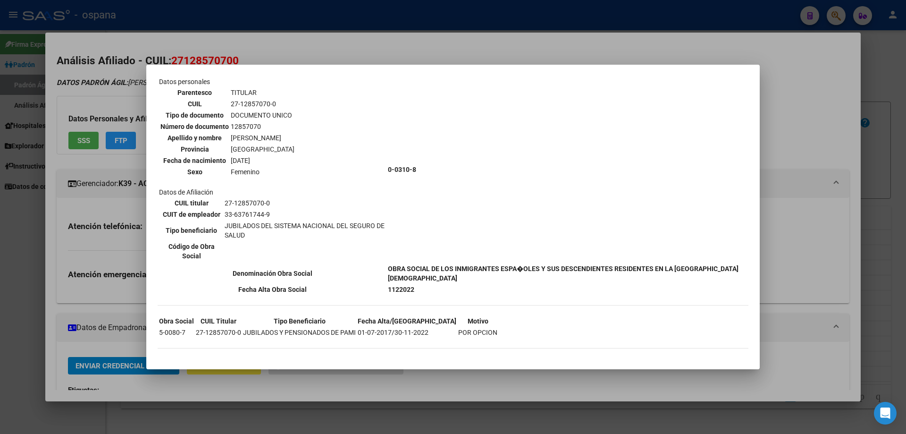
drag, startPoint x: 398, startPoint y: 266, endPoint x: 456, endPoint y: 281, distance: 60.0
click at [456, 281] on tr "Denominación Obra Social OBRA SOCIAL DE LOS INMIGRANTES ESPA�OLES Y SUS DESCEND…" at bounding box center [453, 273] width 589 height 20
click at [456, 281] on td "OBRA SOCIAL DE LOS INMIGRANTES ESPA�OLES Y SUS DESCENDIENTES RESIDENTES EN LA […" at bounding box center [567, 273] width 360 height 20
click at [875, 156] on div at bounding box center [453, 217] width 906 height 434
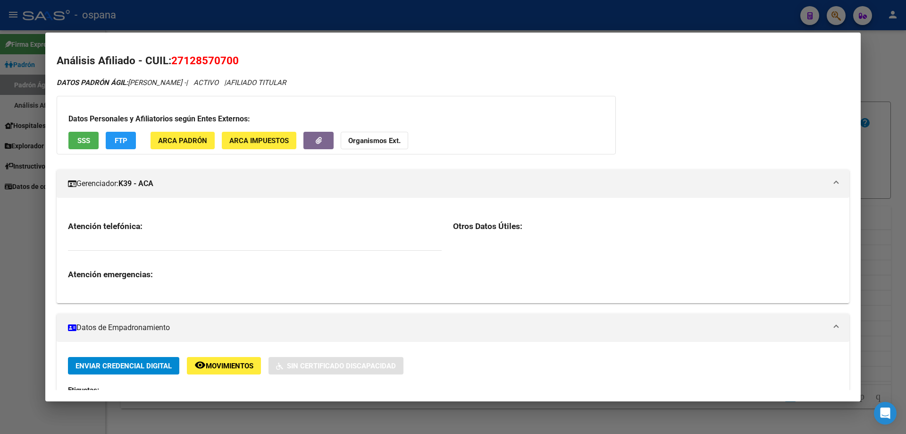
click at [875, 156] on div at bounding box center [453, 217] width 906 height 434
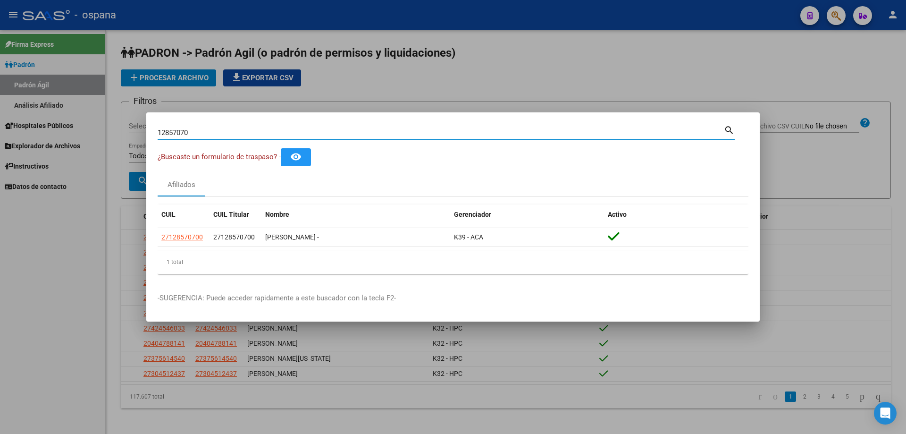
drag, startPoint x: 241, startPoint y: 133, endPoint x: 0, endPoint y: 82, distance: 246.1
click at [0, 86] on div "12857070 Buscar (apellido, dni, cuil, nro traspaso, cuit, obra social) search ¿…" at bounding box center [453, 217] width 906 height 434
type input "[PERSON_NAME]"
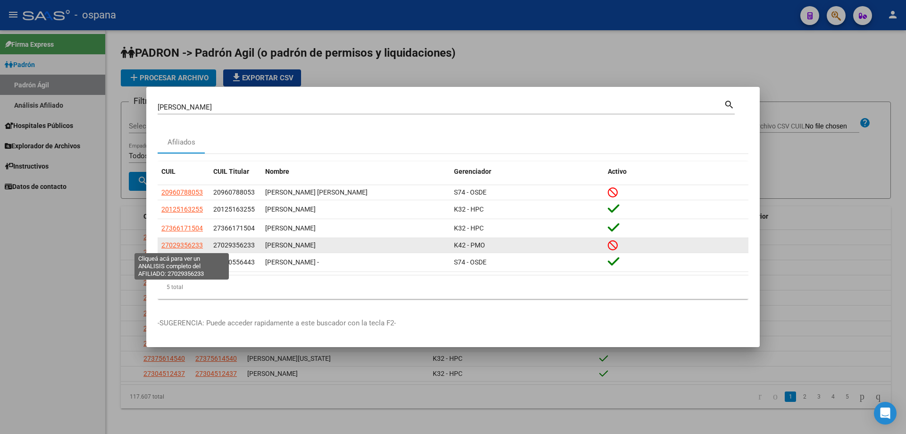
click at [194, 244] on span "27029356233" at bounding box center [182, 245] width 42 height 8
type textarea "27029356233"
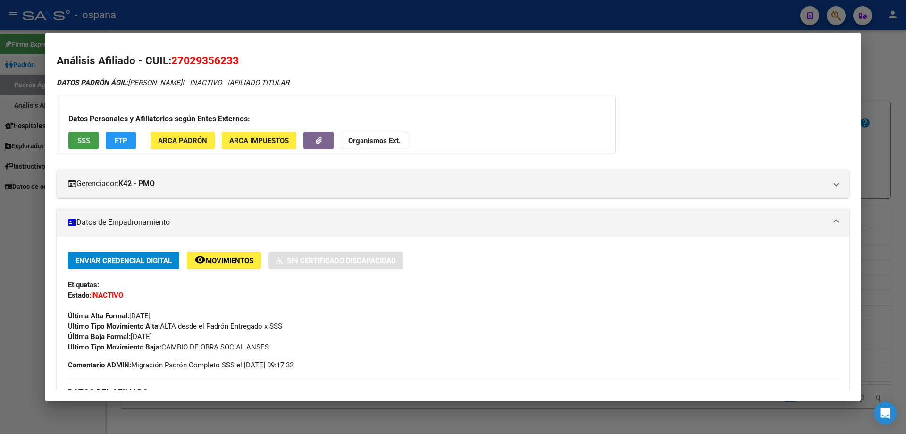
click at [80, 136] on span "SSS" at bounding box center [83, 140] width 13 height 8
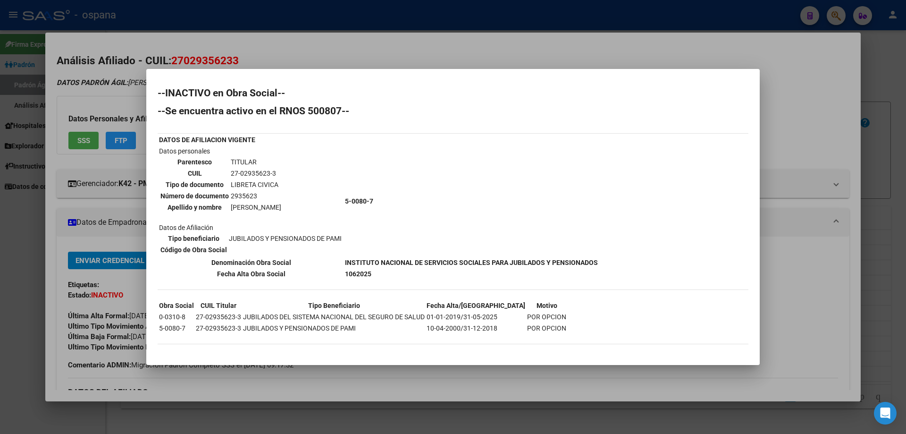
drag, startPoint x: 159, startPoint y: 318, endPoint x: 556, endPoint y: 311, distance: 397.4
click at [556, 311] on div "--INACTIVO en Obra Social-- --Se encuentra activo en el RNOS 500807-- DATOS DE …" at bounding box center [453, 220] width 591 height 265
click at [538, 209] on td "5-0080-7" at bounding box center [472, 201] width 254 height 110
click at [335, 224] on td "Datos personales Parentesco TITULAR CUIL 27-02935623-3 Tipo de documento LIBRET…" at bounding box center [251, 201] width 185 height 110
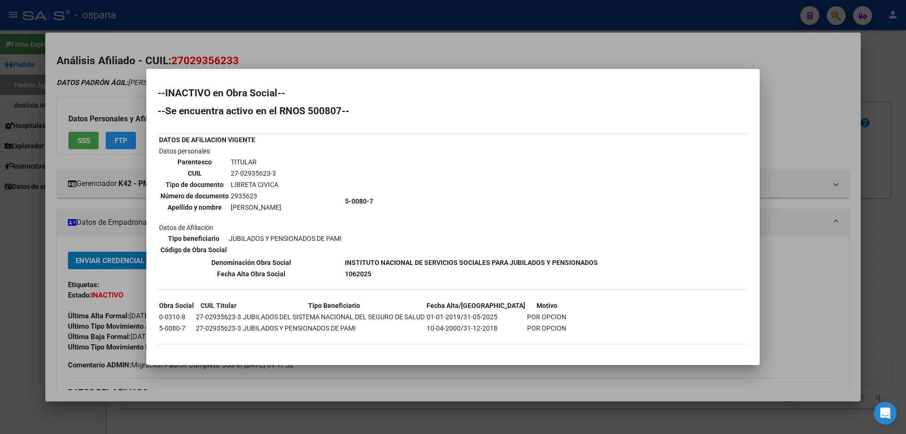
drag, startPoint x: 205, startPoint y: 174, endPoint x: 605, endPoint y: 275, distance: 412.8
click at [605, 275] on div "--INACTIVO en Obra Social-- --Se encuentra activo en el RNOS 500807-- DATOS DE …" at bounding box center [453, 220] width 591 height 265
click at [607, 276] on div "--INACTIVO en Obra Social-- --Se encuentra activo en el RNOS 500807-- DATOS DE …" at bounding box center [453, 220] width 591 height 265
